Goal: Communication & Community: Answer question/provide support

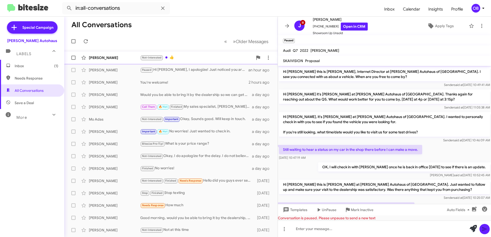
scroll to position [81, 0]
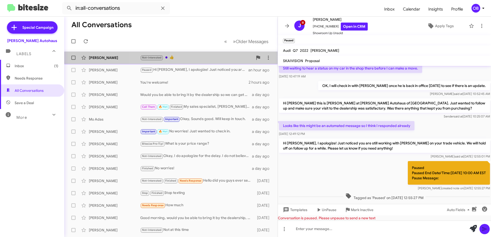
click at [198, 61] on div "Not-Interested 👍" at bounding box center [196, 58] width 113 height 6
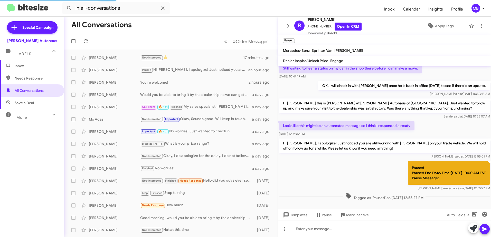
scroll to position [72, 0]
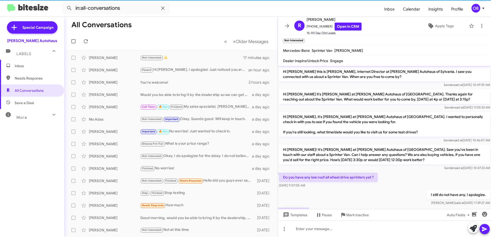
scroll to position [72, 0]
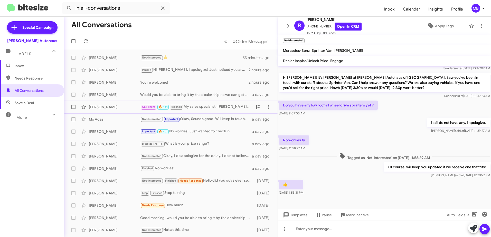
scroll to position [61, 0]
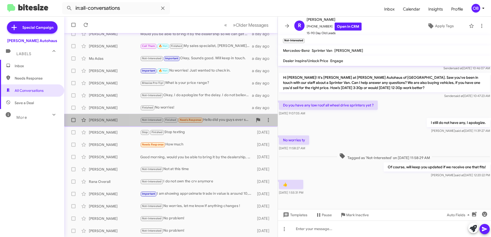
click at [212, 119] on div "Not-Interested Finished Needs Response Hello did you guys ever send that gift c…" at bounding box center [196, 120] width 113 height 6
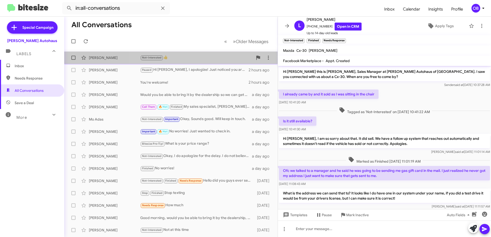
click at [173, 61] on div "Ron Mccune Not-Interested 👍 33 minutes ago" at bounding box center [170, 58] width 205 height 10
